Goal: Task Accomplishment & Management: Use online tool/utility

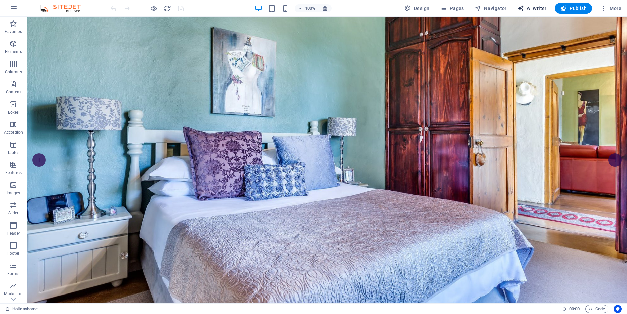
click at [533, 7] on span "AI Writer" at bounding box center [532, 8] width 29 height 7
select select "English"
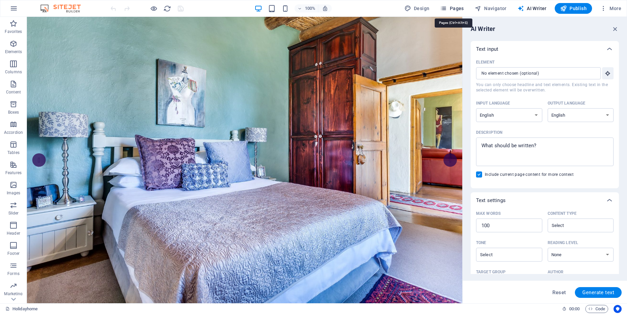
click at [454, 7] on span "Pages" at bounding box center [452, 8] width 24 height 7
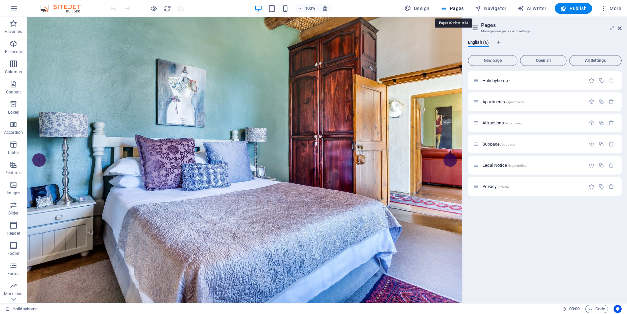
click at [444, 8] on icon "button" at bounding box center [443, 8] width 7 height 7
click at [502, 80] on span "Holidayhome /" at bounding box center [497, 80] width 28 height 5
click at [480, 81] on div "Holidayhome /" at bounding box center [529, 81] width 112 height 8
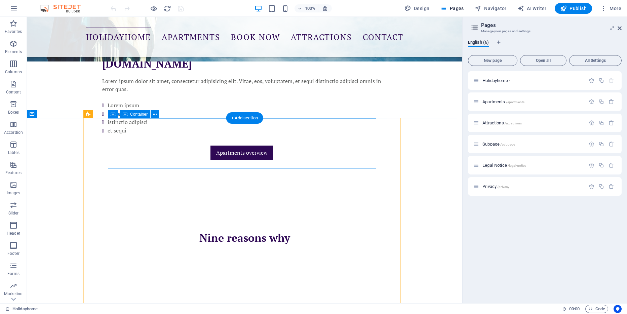
scroll to position [788, 0]
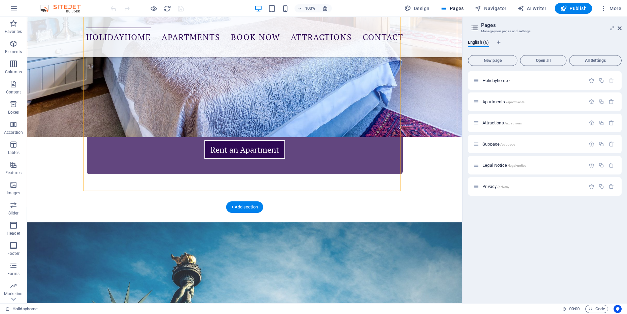
scroll to position [384, 0]
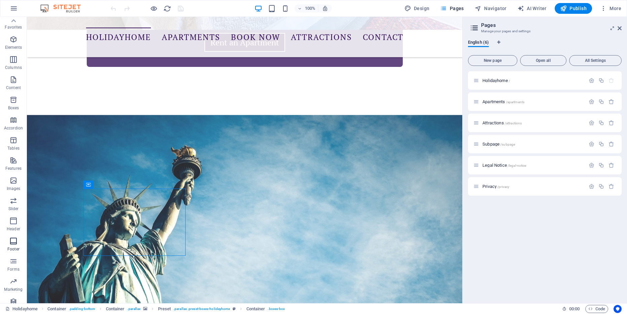
scroll to position [0, 0]
click at [15, 5] on icon "button" at bounding box center [14, 8] width 8 height 8
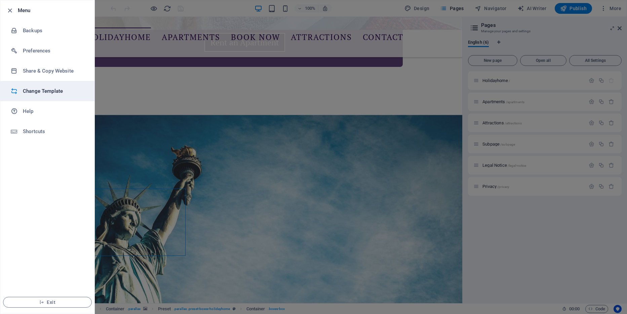
click at [46, 90] on h6 "Change Template" at bounding box center [54, 91] width 62 height 8
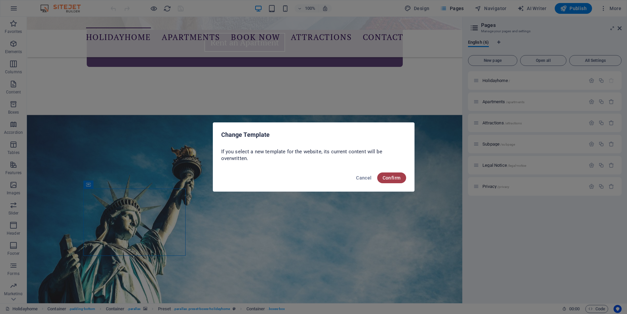
click at [389, 178] on span "Confirm" at bounding box center [392, 177] width 18 height 5
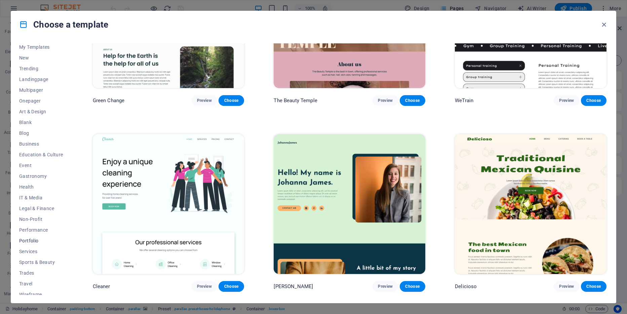
scroll to position [17, 0]
click at [24, 106] on span "Art & Design" at bounding box center [41, 106] width 44 height 5
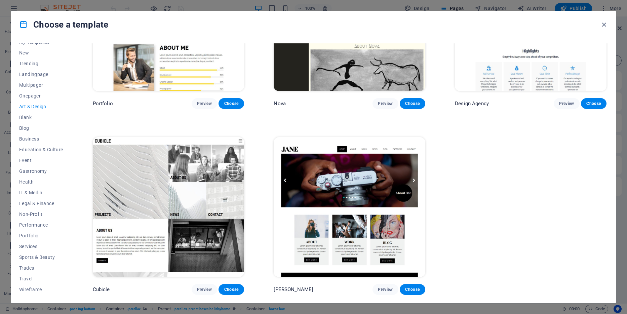
scroll to position [646, 0]
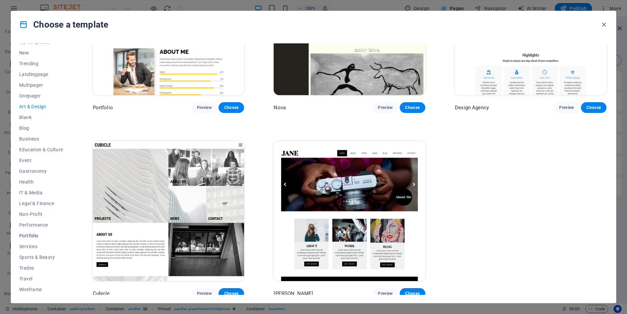
click at [41, 231] on button "Portfolio" at bounding box center [41, 235] width 44 height 11
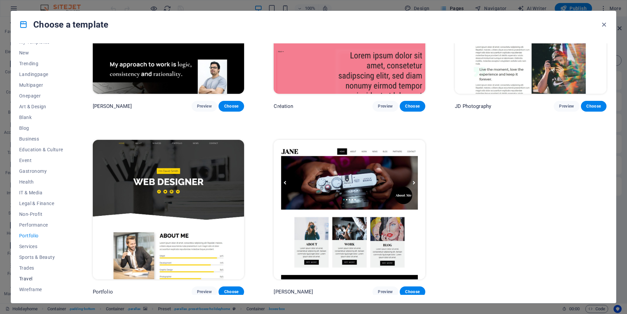
click at [28, 277] on span "Travel" at bounding box center [41, 278] width 44 height 5
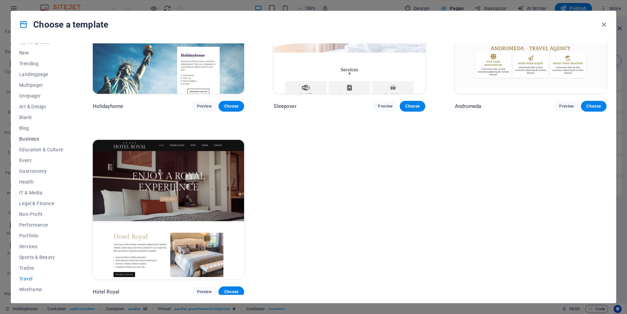
click at [19, 138] on span "Business" at bounding box center [41, 138] width 44 height 5
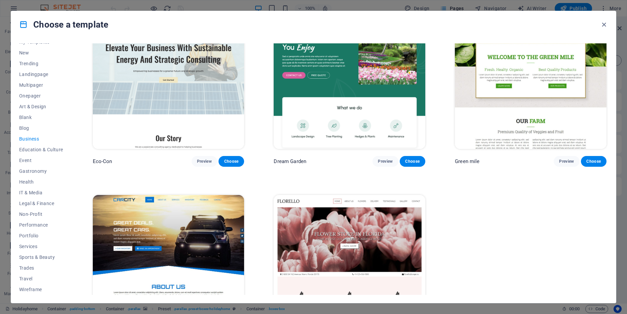
scroll to position [0, 0]
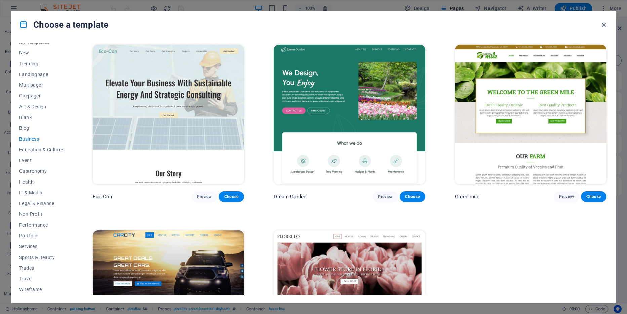
click at [605, 24] on icon "button" at bounding box center [604, 25] width 8 height 8
